Goal: Task Accomplishment & Management: Use online tool/utility

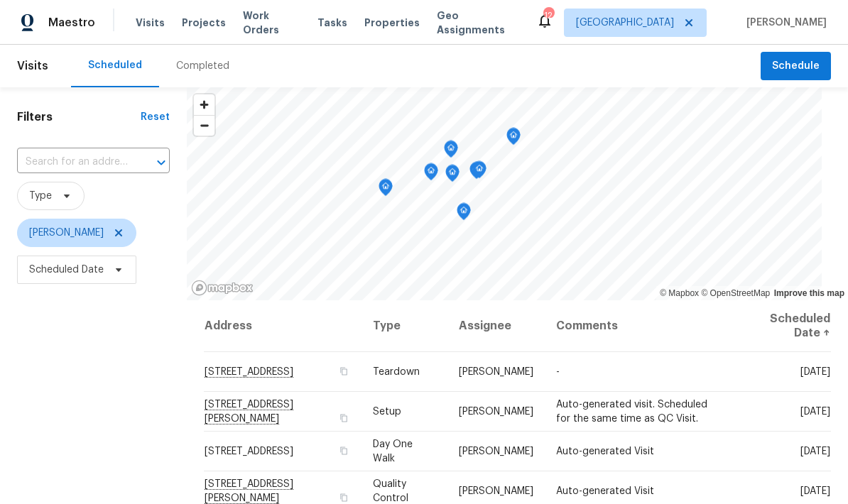
click at [506, 131] on icon "Map marker" at bounding box center [513, 137] width 14 height 18
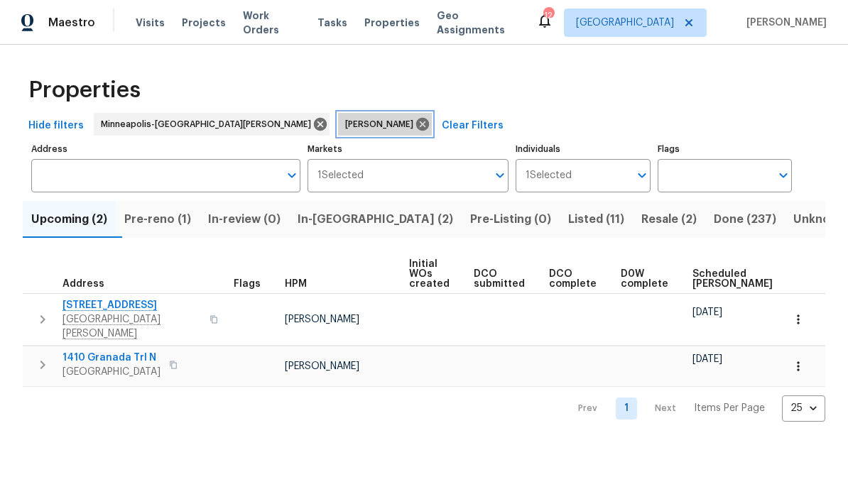
click at [345, 124] on span "[PERSON_NAME]" at bounding box center [382, 124] width 74 height 14
click at [416, 119] on icon at bounding box center [422, 124] width 13 height 13
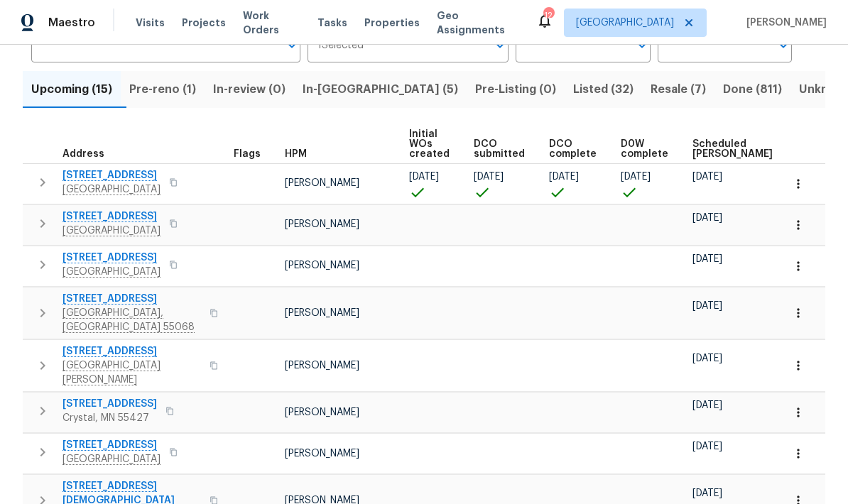
click at [46, 224] on icon "button" at bounding box center [42, 223] width 17 height 17
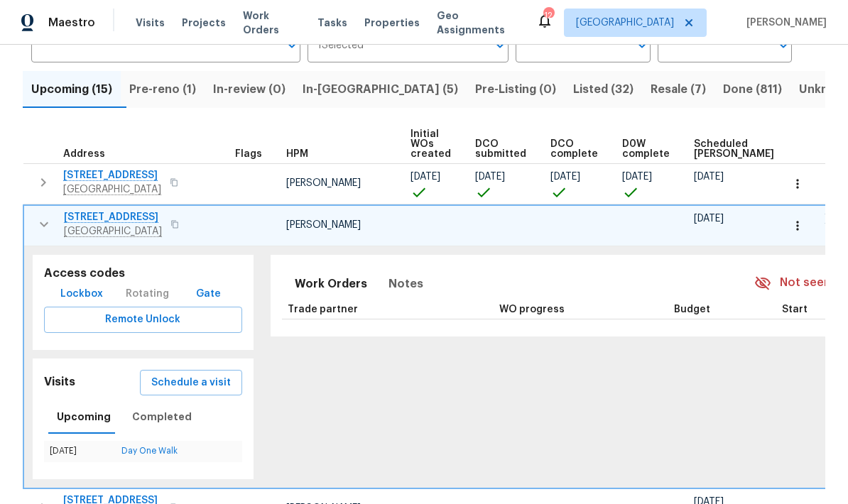
click at [48, 225] on icon "button" at bounding box center [43, 224] width 17 height 17
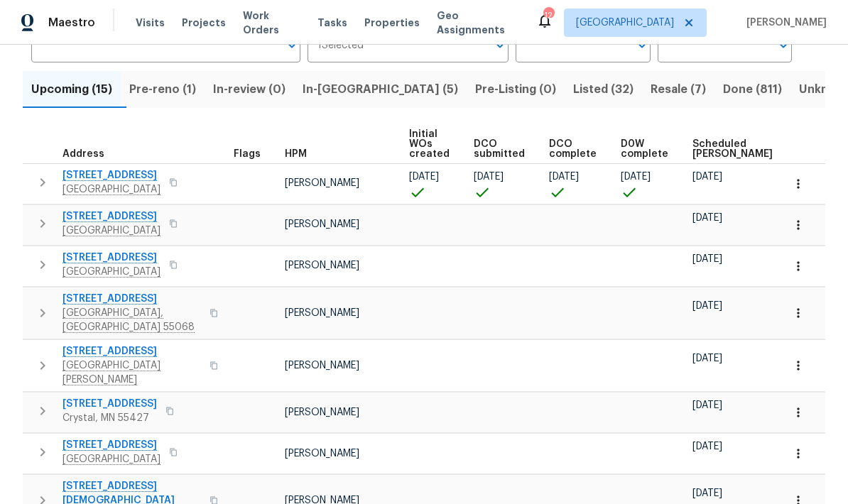
click at [45, 229] on icon "button" at bounding box center [42, 223] width 17 height 17
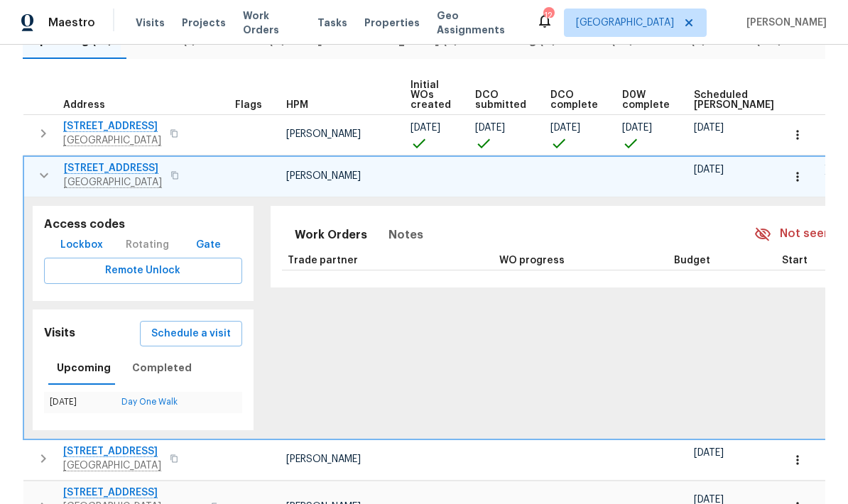
scroll to position [187, 0]
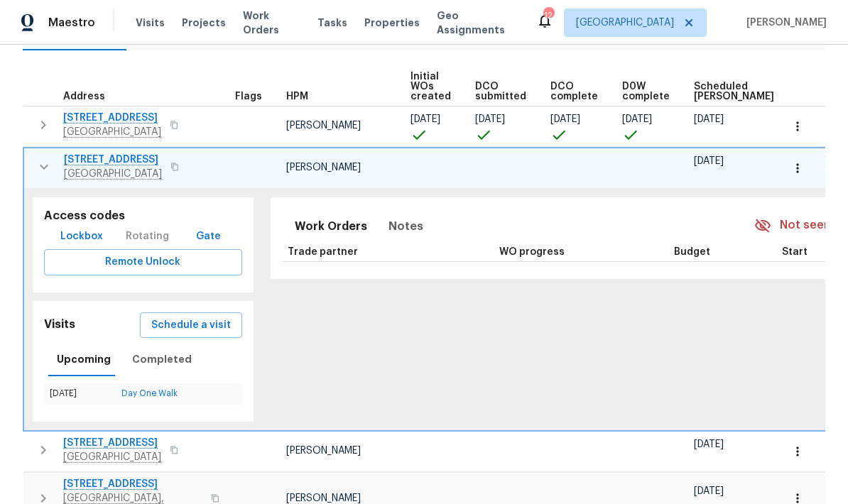
click at [43, 175] on icon "button" at bounding box center [43, 166] width 17 height 17
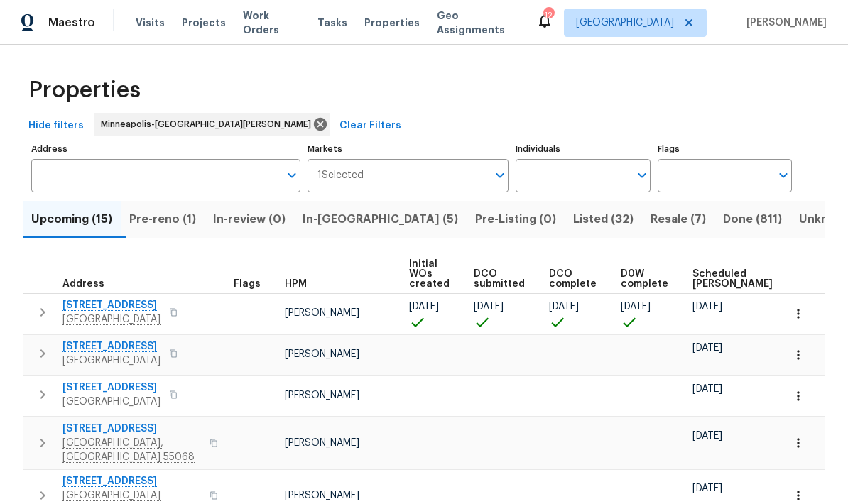
scroll to position [0, 0]
click at [160, 219] on span "Pre-reno (1)" at bounding box center [162, 219] width 67 height 20
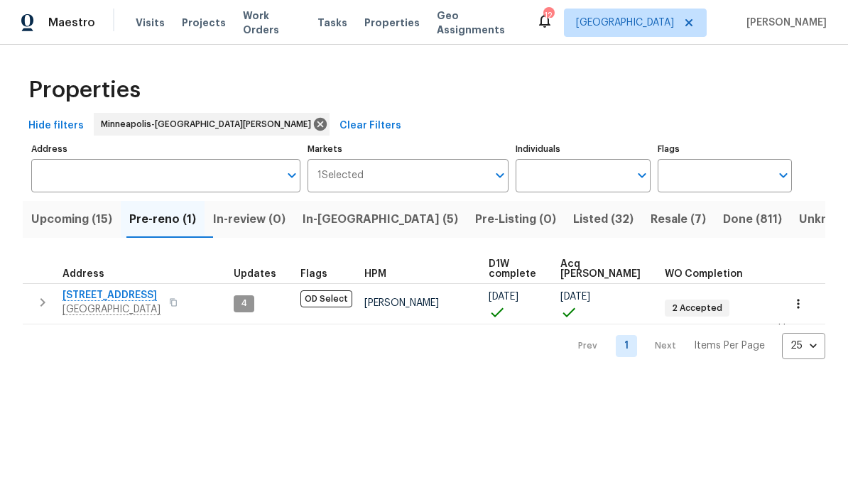
click at [40, 300] on icon "button" at bounding box center [42, 302] width 17 height 17
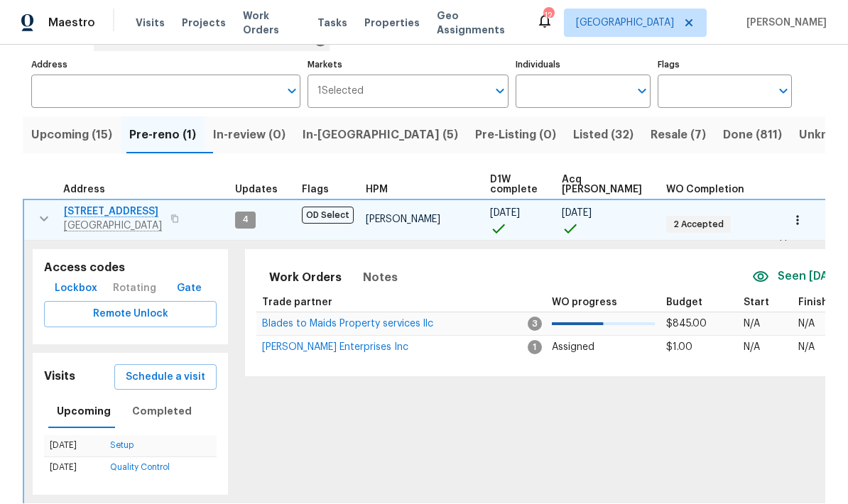
scroll to position [84, 0]
click at [48, 220] on icon "button" at bounding box center [43, 219] width 17 height 17
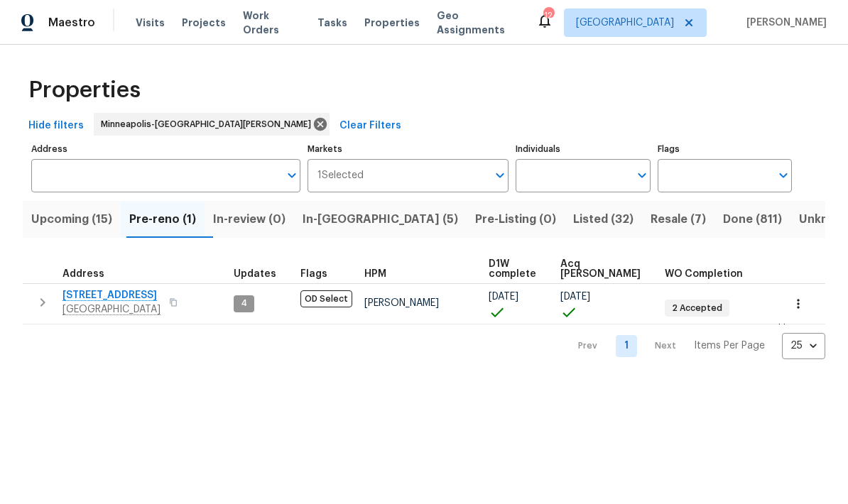
scroll to position [0, 0]
click at [45, 304] on icon "button" at bounding box center [42, 302] width 17 height 17
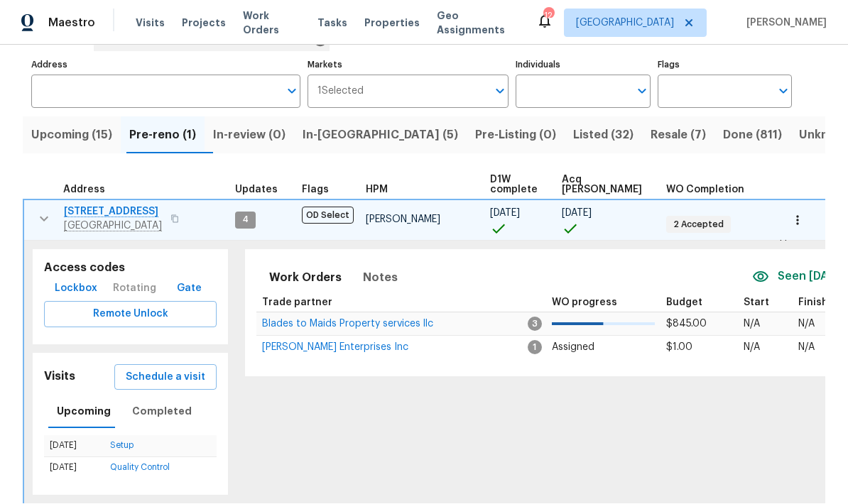
scroll to position [84, 0]
click at [163, 379] on span "Schedule a visit" at bounding box center [166, 378] width 80 height 18
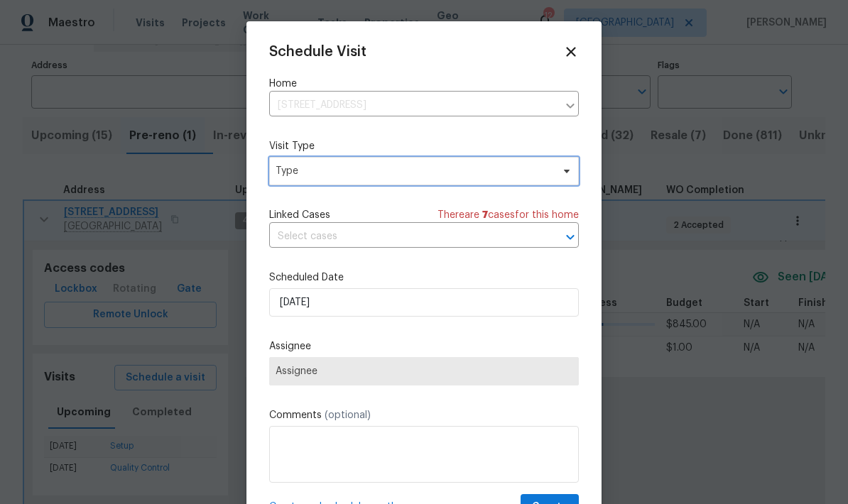
click at [542, 164] on span "Type" at bounding box center [424, 171] width 310 height 28
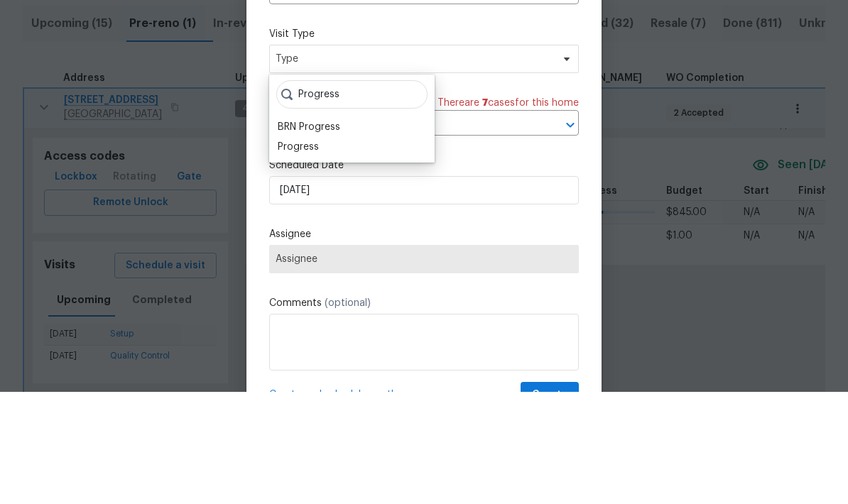
type input "Progress"
click at [317, 252] on div "Progress" at bounding box center [298, 259] width 41 height 14
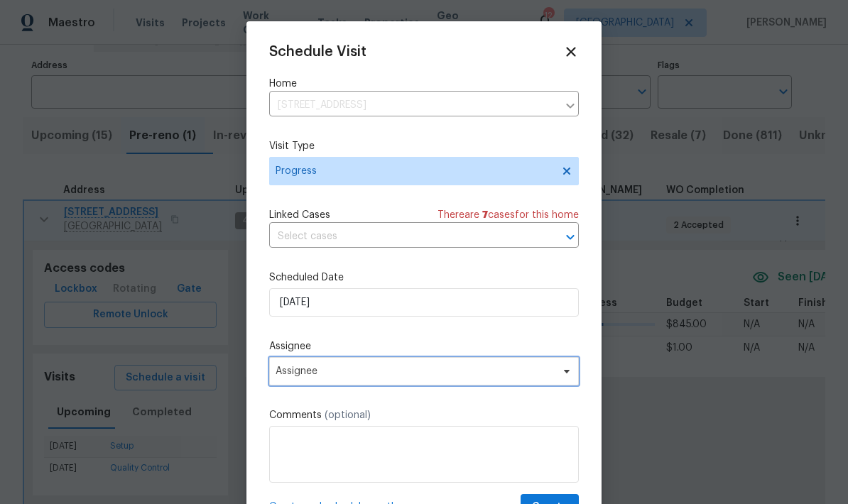
click at [567, 381] on span "Assignee" at bounding box center [424, 371] width 310 height 28
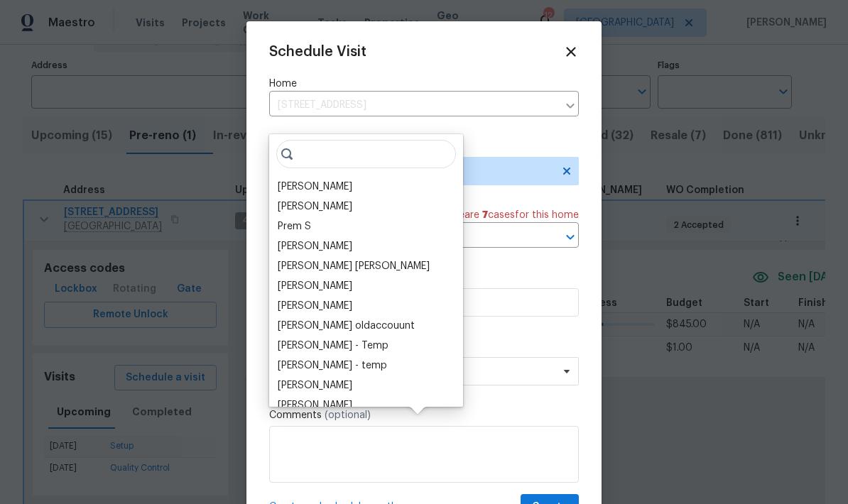
click at [332, 180] on div "[PERSON_NAME]" at bounding box center [315, 187] width 75 height 14
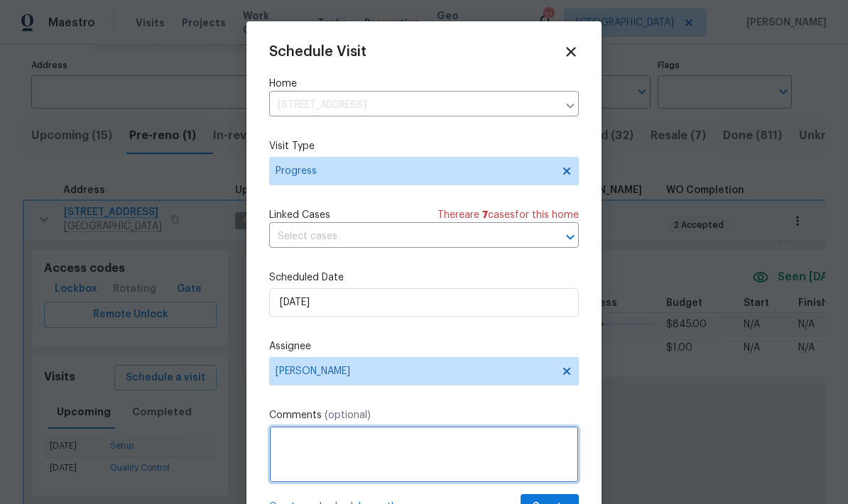
click at [388, 444] on textarea at bounding box center [424, 454] width 310 height 57
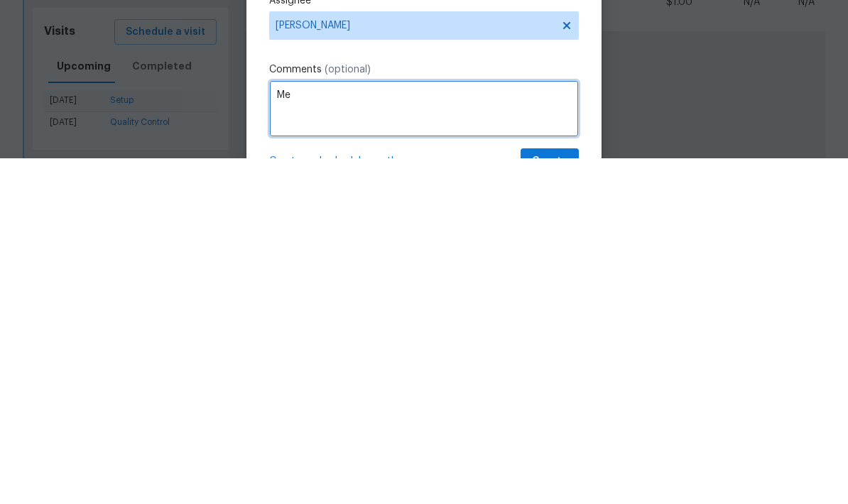
type textarea "M"
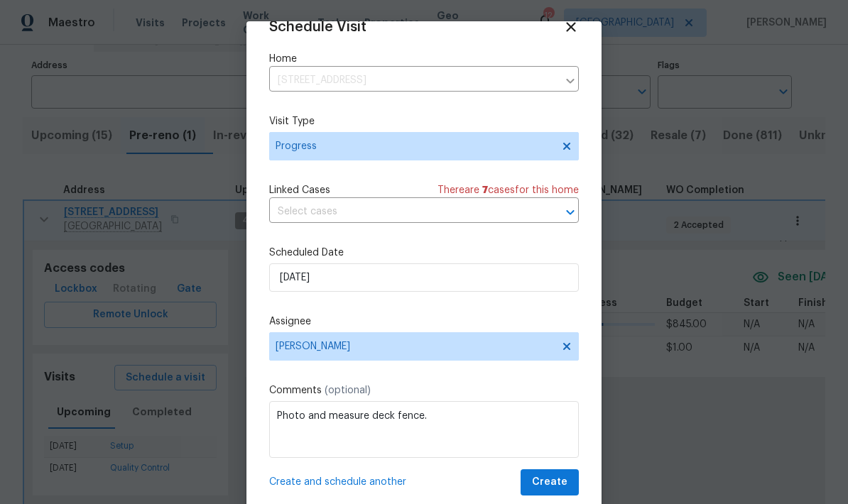
scroll to position [28, 0]
type textarea "Photo and measure deck fence."
click at [554, 478] on span "Create" at bounding box center [549, 483] width 35 height 18
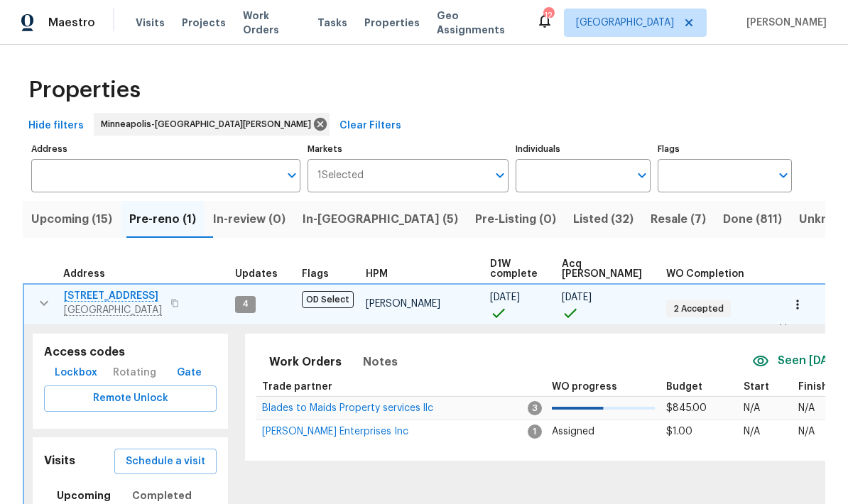
scroll to position [0, 0]
click at [38, 295] on icon "button" at bounding box center [43, 303] width 17 height 17
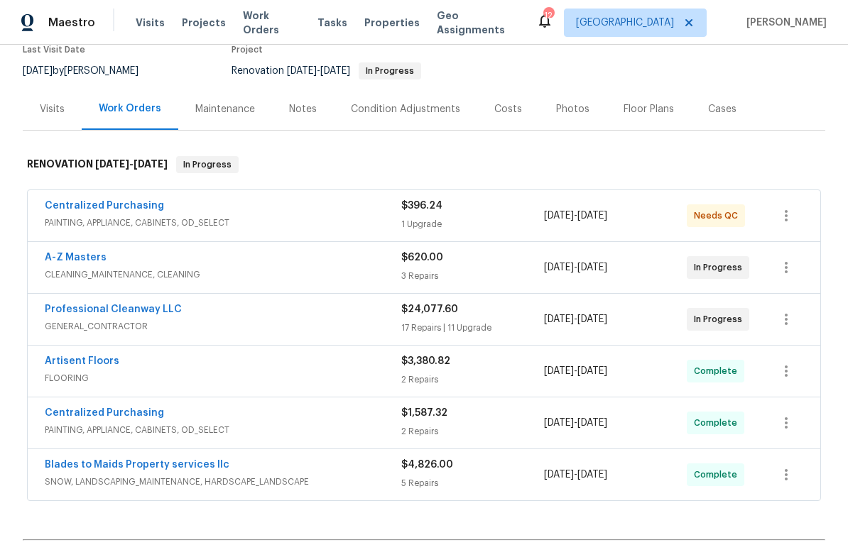
scroll to position [126, 0]
click at [145, 309] on link "Professional Cleanway LLC" at bounding box center [113, 310] width 137 height 10
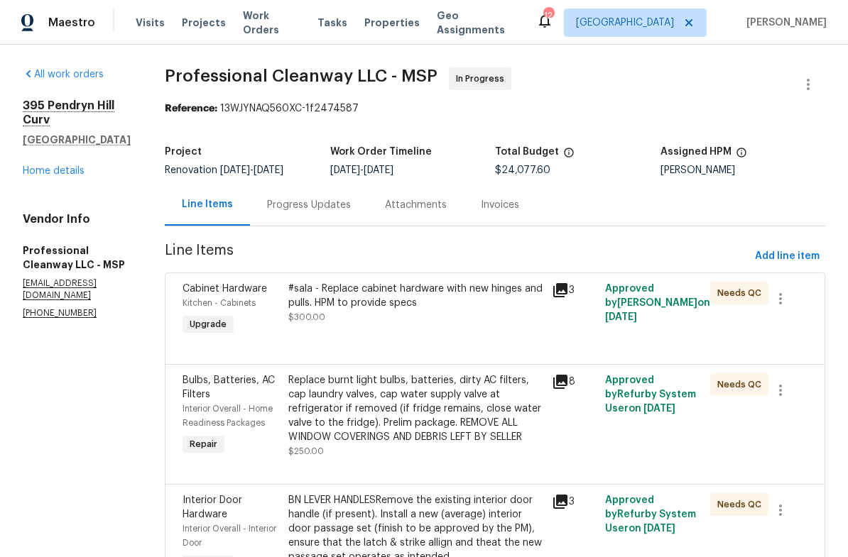
click at [323, 210] on div "Progress Updates" at bounding box center [309, 205] width 84 height 14
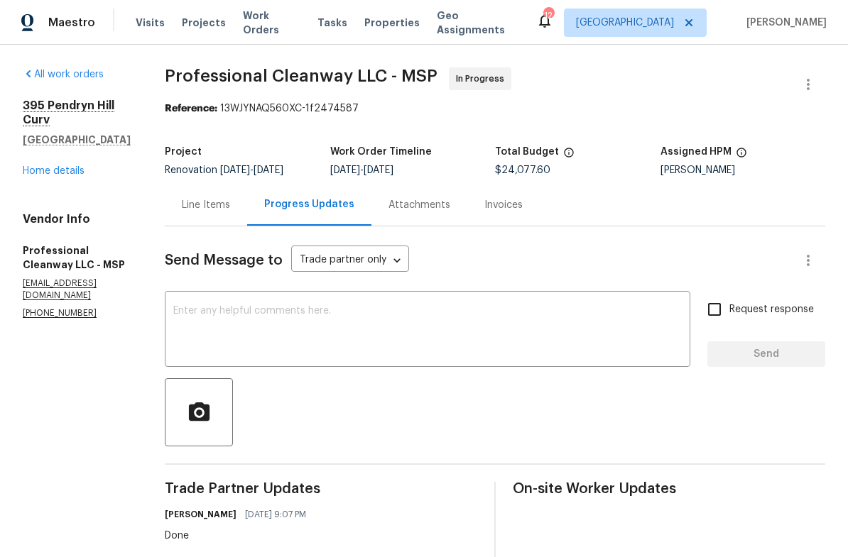
click at [218, 206] on div "Line Items" at bounding box center [206, 205] width 48 height 14
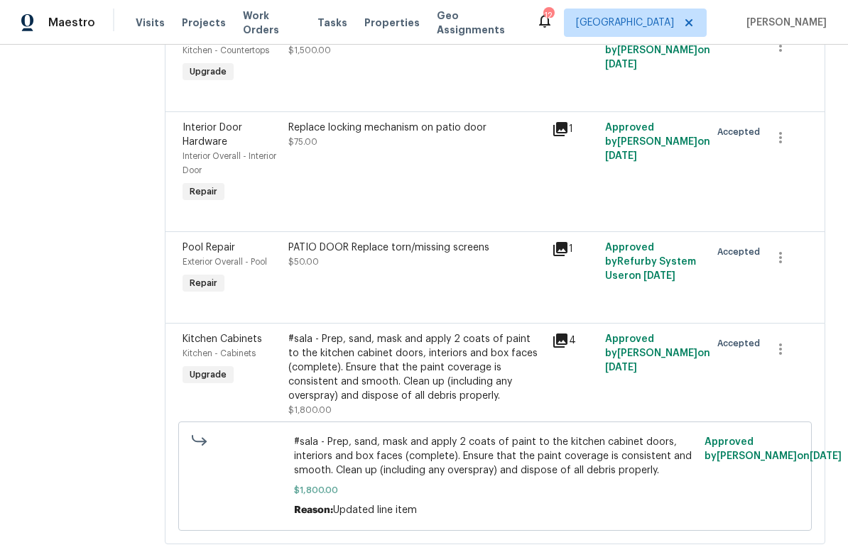
scroll to position [35, 0]
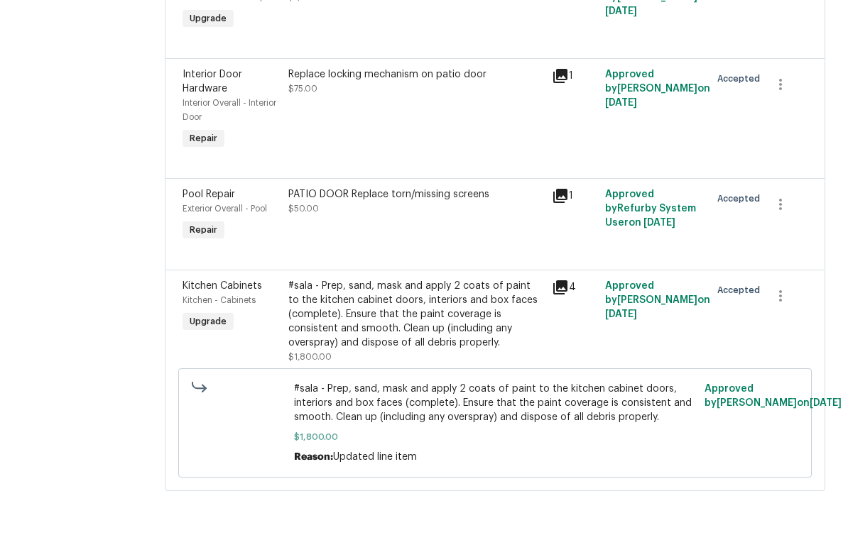
click at [483, 332] on div "#sala - Prep, sand, mask and apply 2 coats of paint to the kitchen cabinet door…" at bounding box center [416, 367] width 256 height 71
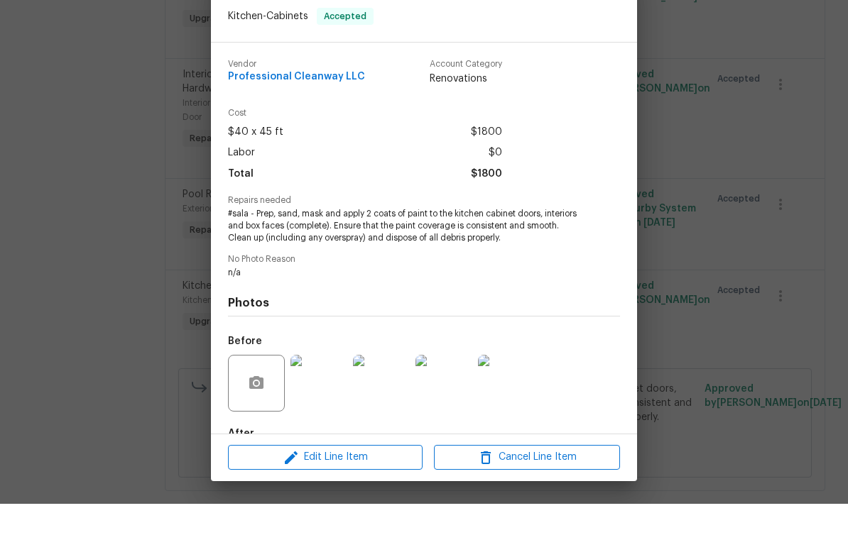
scroll to position [0, 0]
click at [724, 109] on div "Kitchen Cabinets Kitchen - Cabinets Accepted Vendor Professional Cleanway LLC A…" at bounding box center [424, 278] width 848 height 557
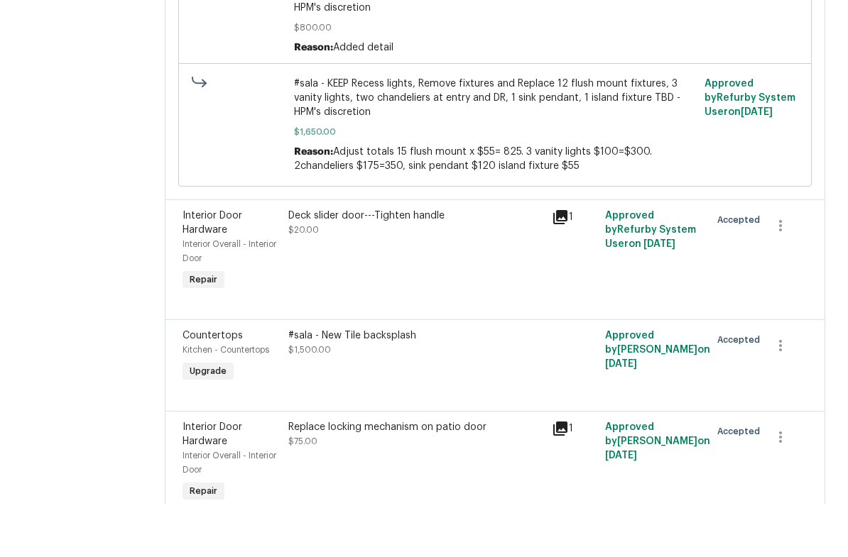
scroll to position [4108, 0]
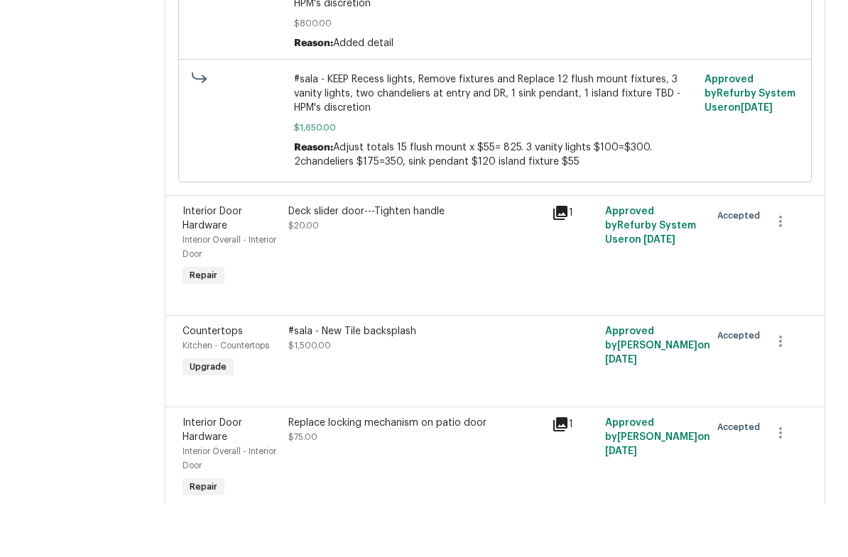
click at [415, 378] on div "#sala - New Tile backsplash" at bounding box center [416, 385] width 256 height 14
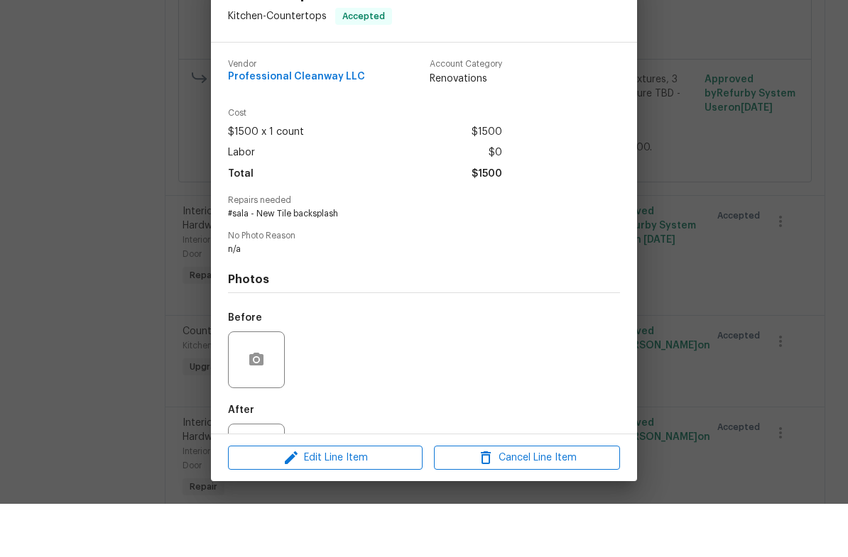
click at [733, 252] on div "Countertops Kitchen - Countertops Accepted Vendor Professional Cleanway LLC Acc…" at bounding box center [424, 278] width 848 height 557
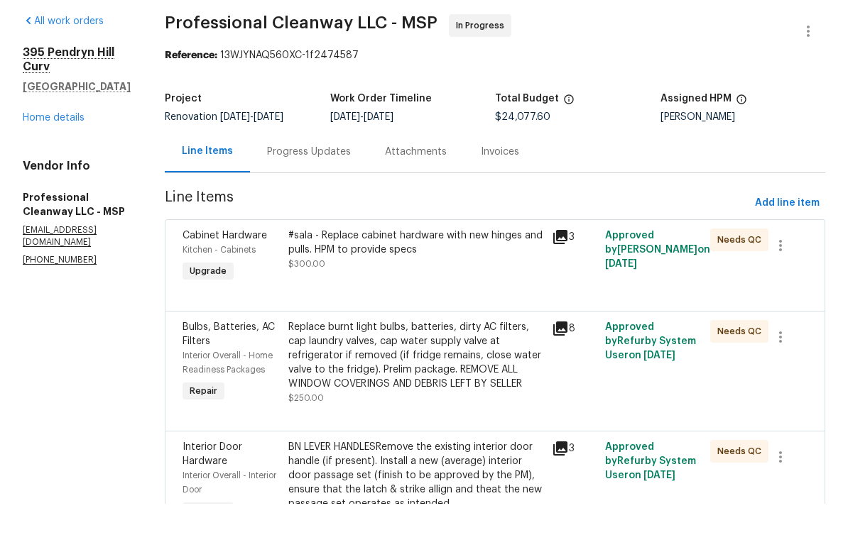
scroll to position [0, 0]
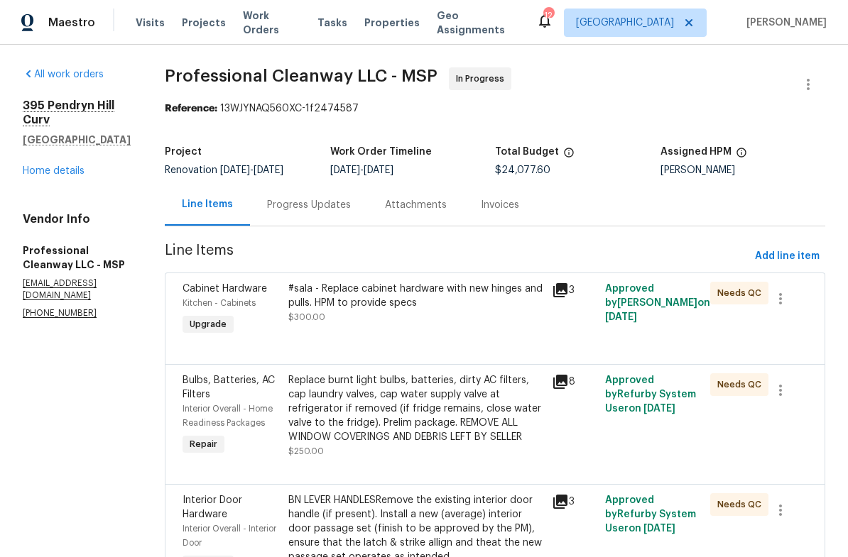
click at [317, 209] on div "Progress Updates" at bounding box center [309, 205] width 84 height 14
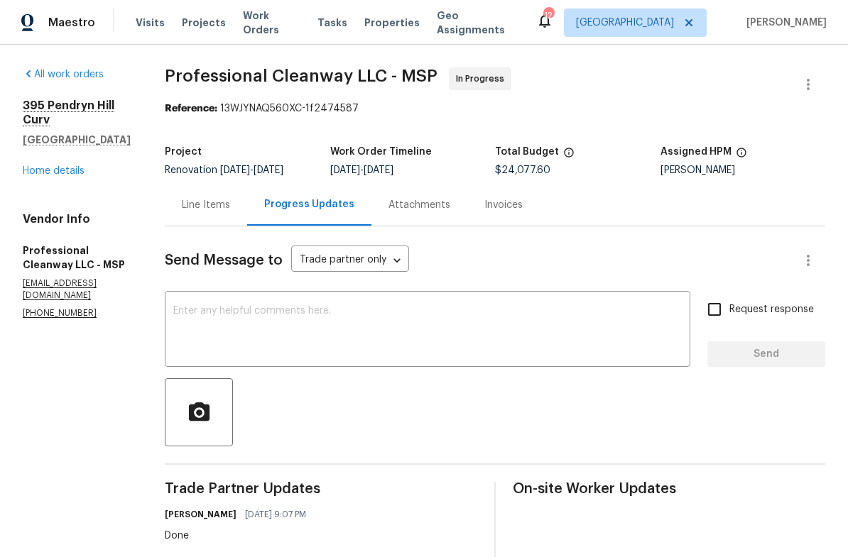
click at [78, 166] on link "Home details" at bounding box center [54, 171] width 62 height 10
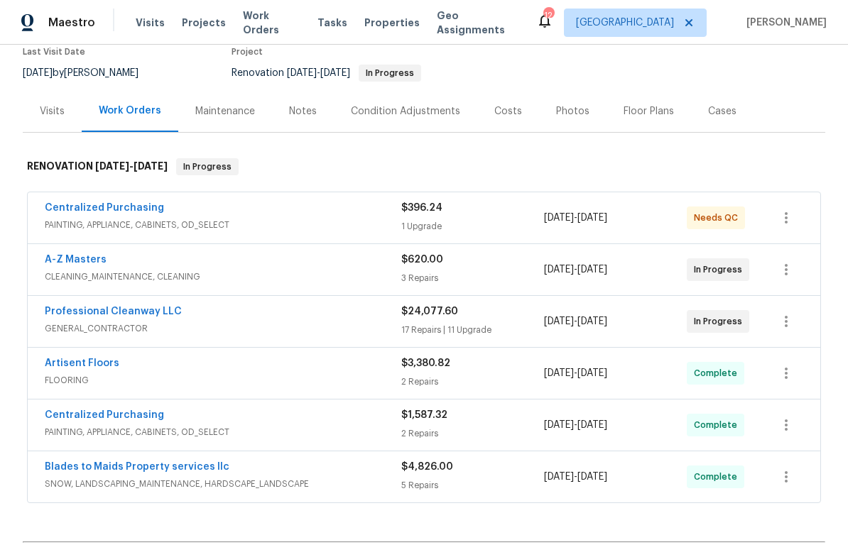
scroll to position [142, 0]
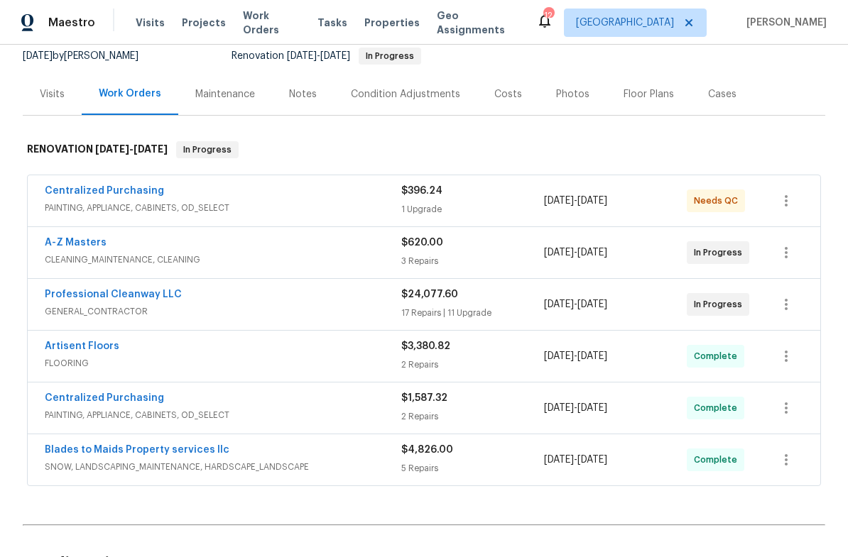
click at [94, 246] on link "A-Z Masters" at bounding box center [76, 243] width 62 height 10
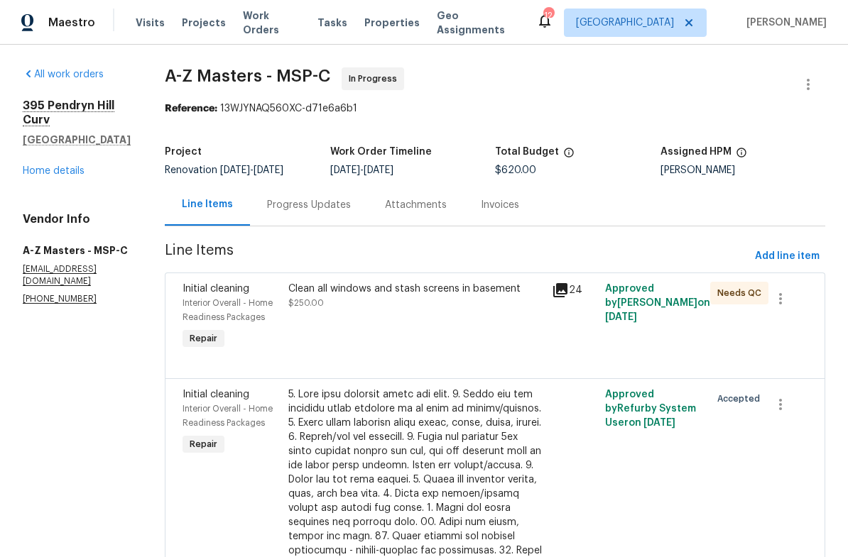
click at [268, 202] on div "Progress Updates" at bounding box center [309, 205] width 84 height 14
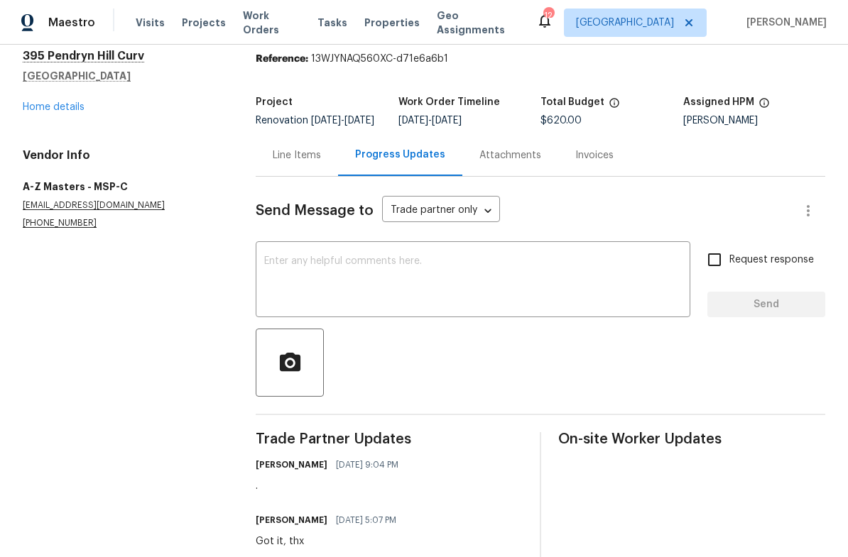
scroll to position [26, 0]
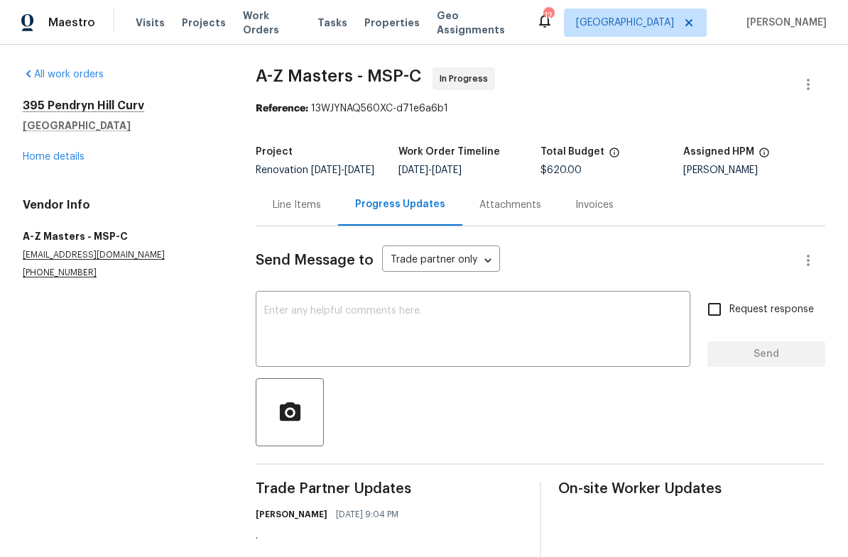
scroll to position [0, 0]
click at [62, 161] on link "Home details" at bounding box center [54, 157] width 62 height 10
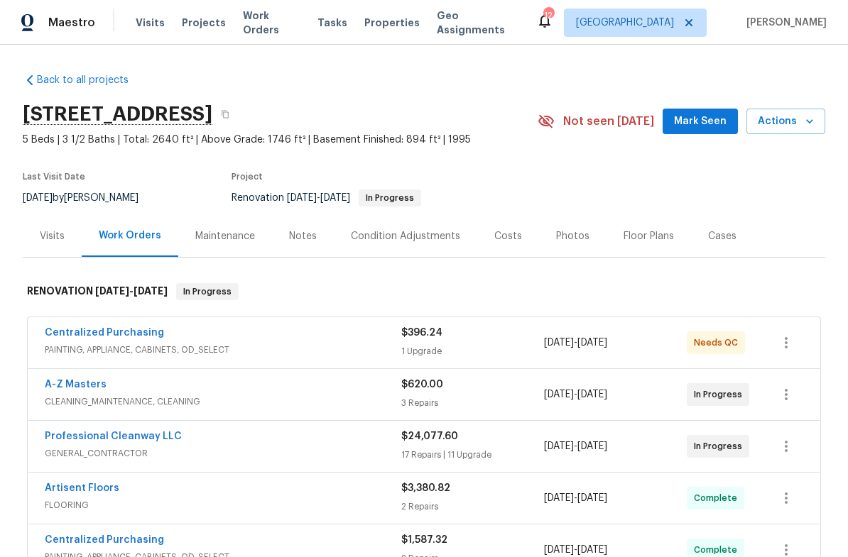
click at [63, 234] on div "Visits" at bounding box center [52, 236] width 25 height 14
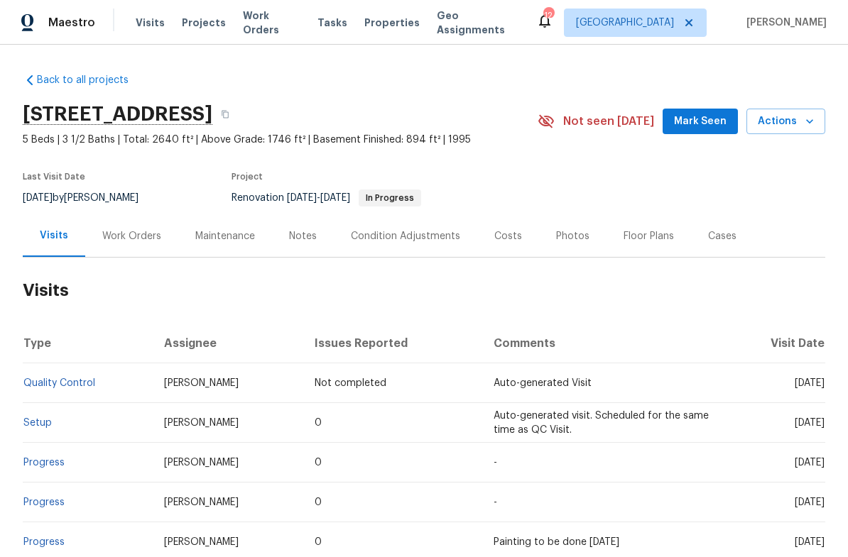
click at [695, 114] on span "Mark Seen" at bounding box center [700, 122] width 53 height 18
